Goal: Use online tool/utility: Utilize a website feature to perform a specific function

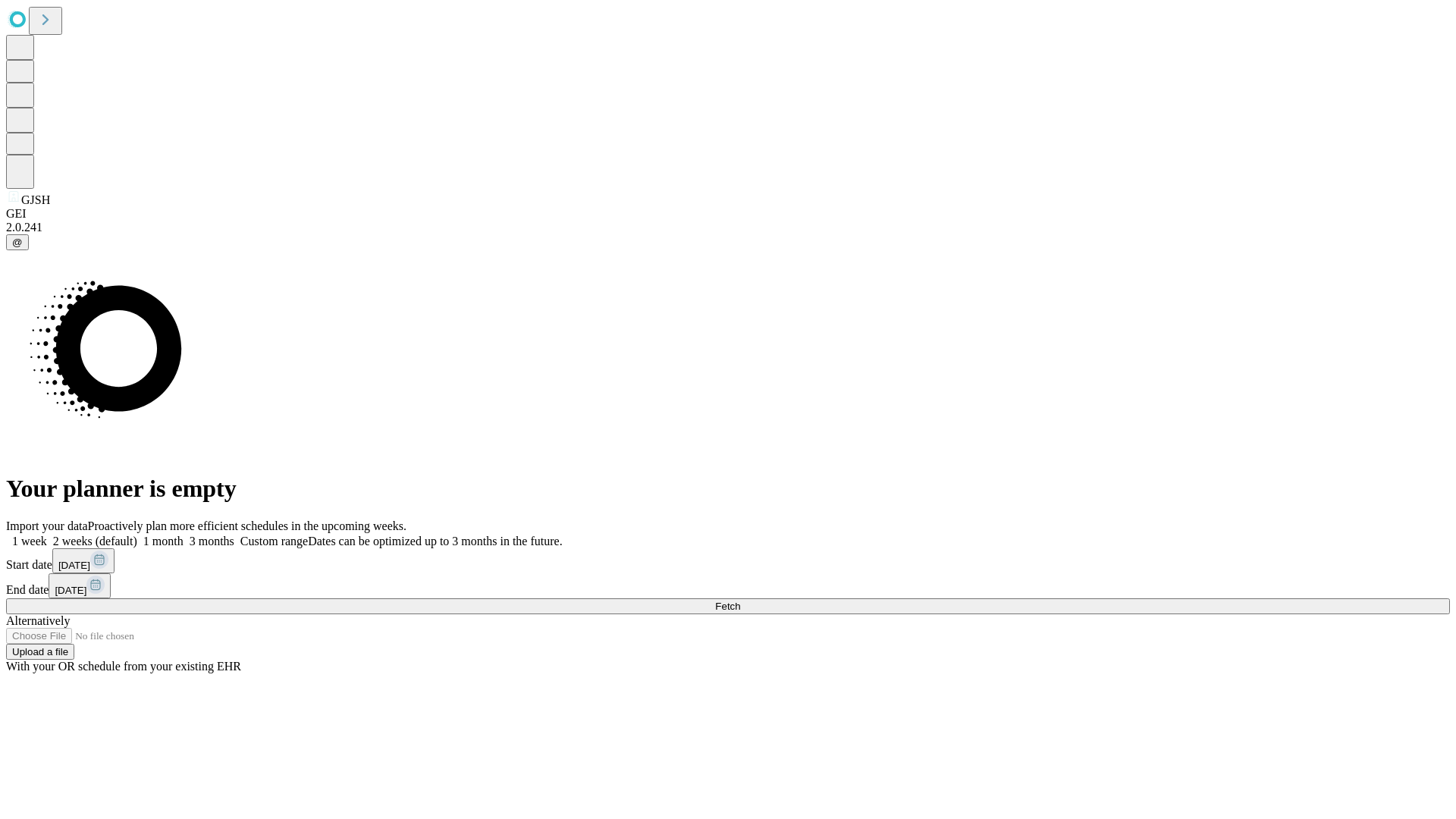
click at [741, 600] on span "Fetch" at bounding box center [728, 606] width 25 height 12
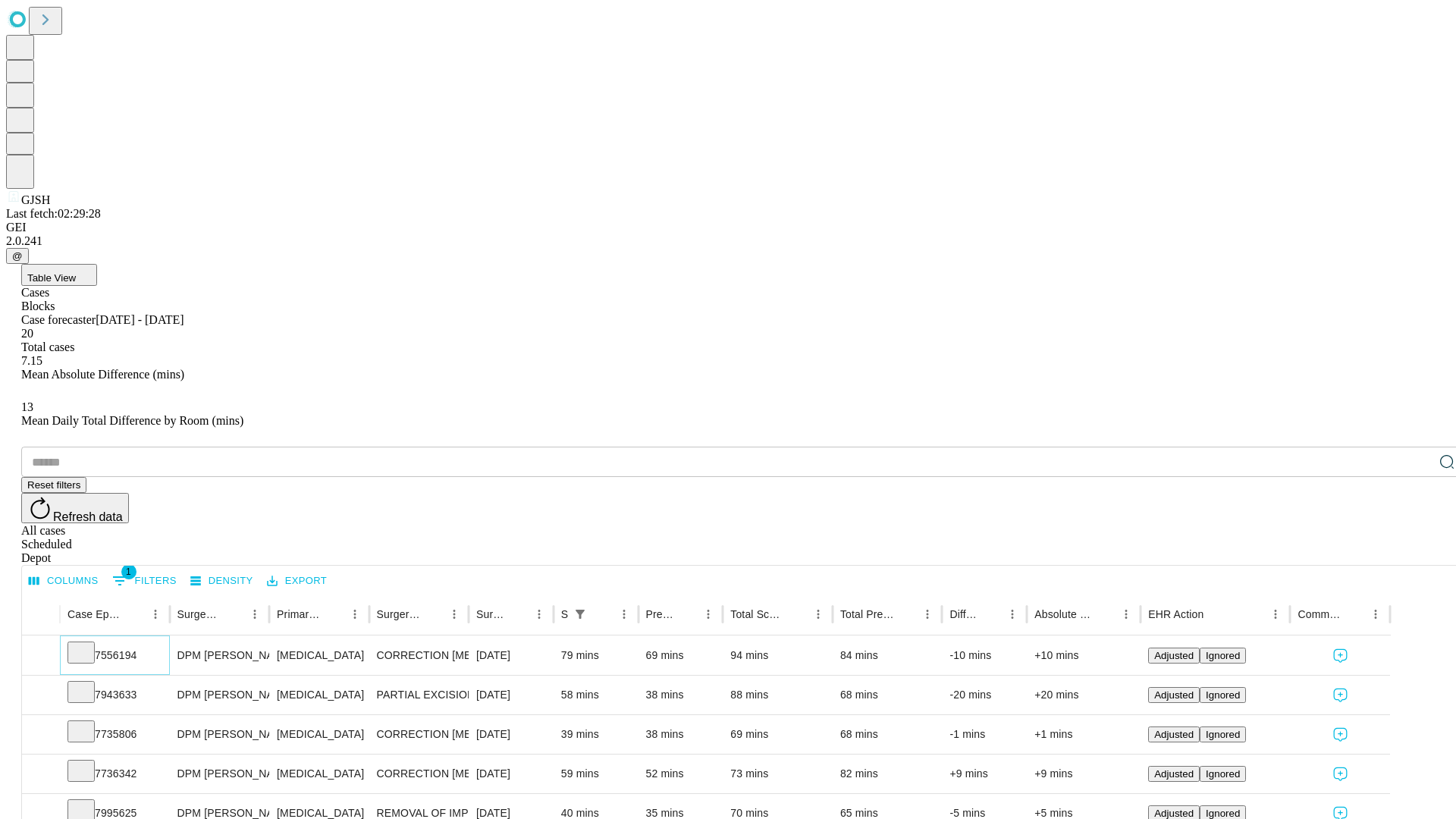
click at [88, 644] on icon at bounding box center [81, 651] width 15 height 15
